Goal: Communication & Community: Answer question/provide support

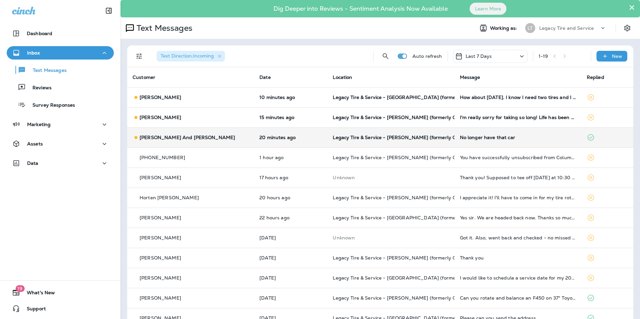
click at [209, 133] on td "[PERSON_NAME] And [PERSON_NAME]" at bounding box center [190, 137] width 127 height 20
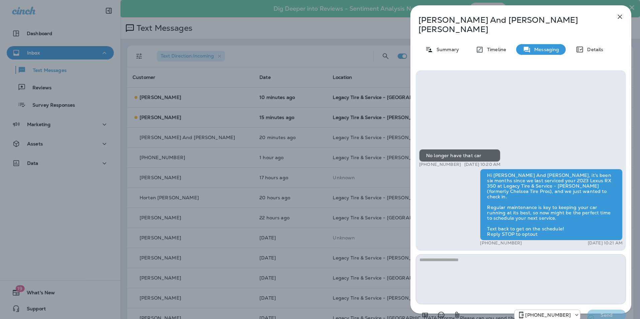
click at [620, 19] on icon "button" at bounding box center [619, 17] width 8 height 8
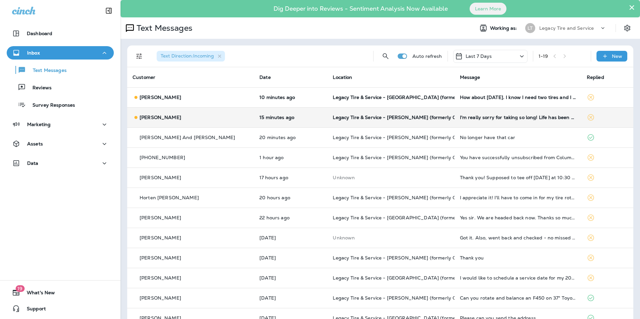
click at [209, 121] on div "[PERSON_NAME]" at bounding box center [190, 117] width 116 height 7
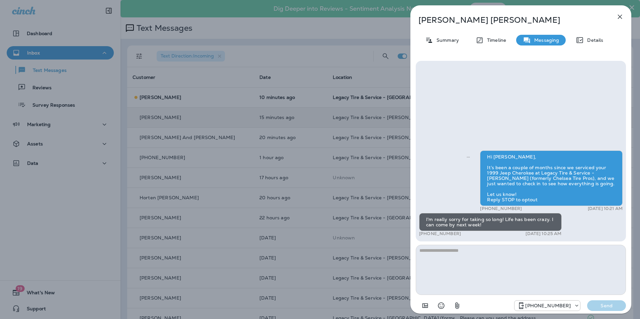
click at [620, 20] on icon "button" at bounding box center [619, 17] width 8 height 8
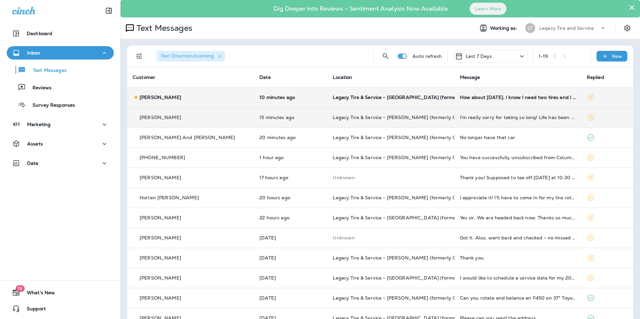
click at [289, 101] on td "10 minutes ago" at bounding box center [290, 97] width 73 height 20
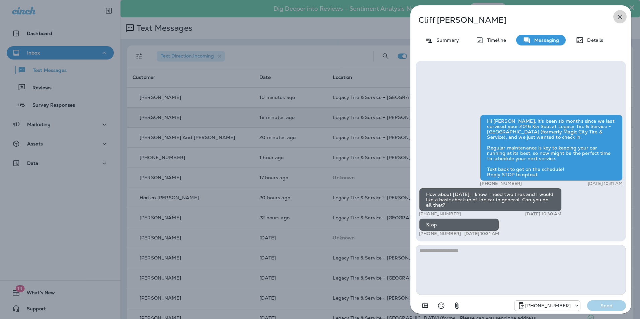
click at [618, 18] on icon "button" at bounding box center [619, 17] width 4 height 4
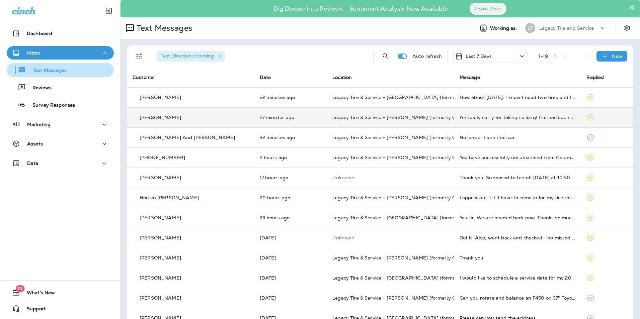
click at [60, 66] on div "Text Messages" at bounding box center [37, 70] width 57 height 10
